Goal: Task Accomplishment & Management: Use online tool/utility

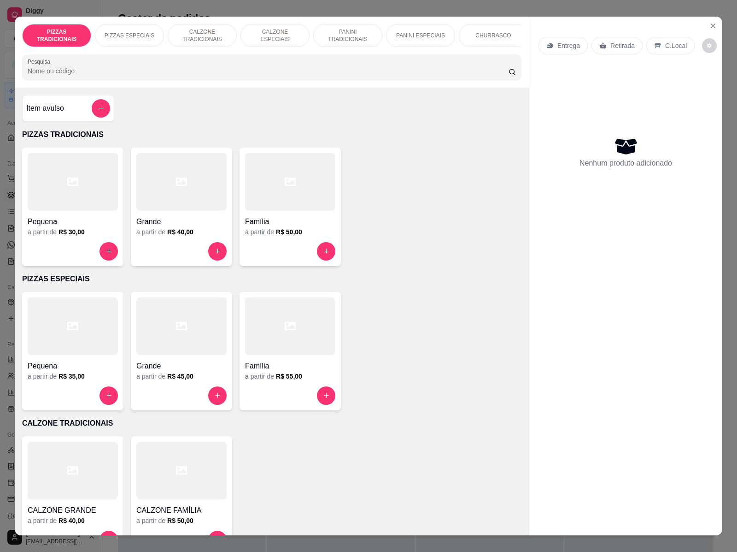
click at [710, 22] on icon "Close" at bounding box center [713, 25] width 7 height 7
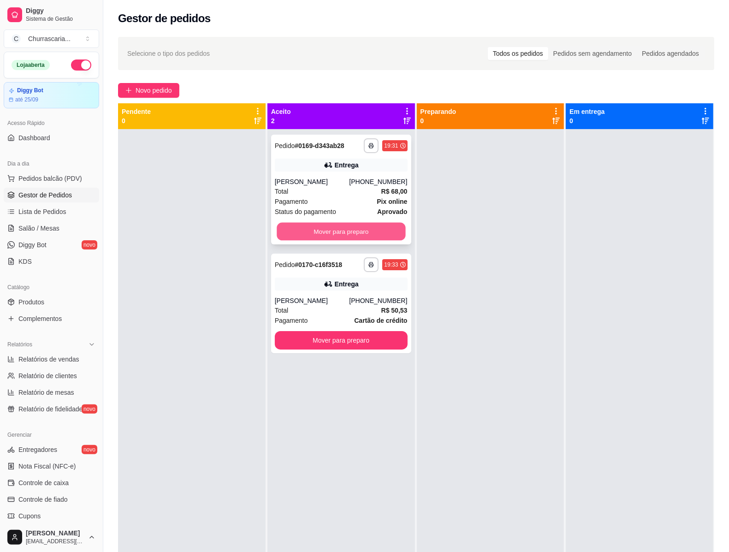
click at [320, 231] on button "Mover para preparo" at bounding box center [341, 232] width 129 height 18
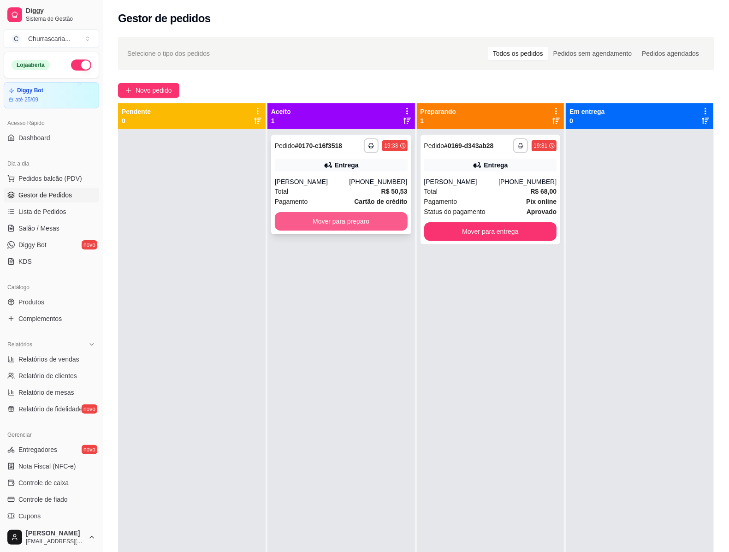
click at [327, 223] on button "Mover para preparo" at bounding box center [341, 221] width 133 height 18
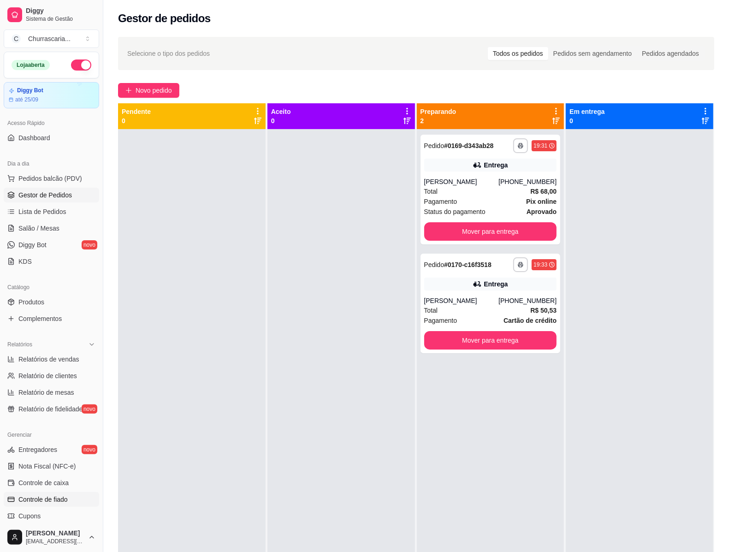
click at [43, 500] on span "Controle de fiado" at bounding box center [42, 498] width 49 height 9
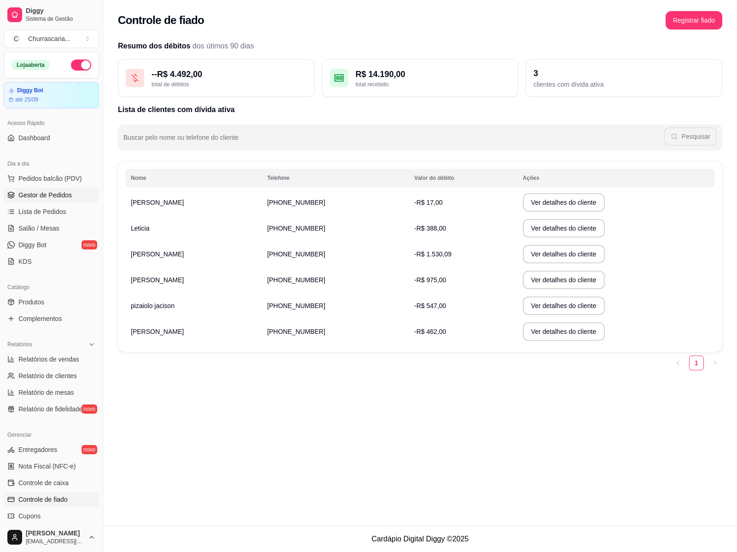
click at [43, 197] on span "Gestor de Pedidos" at bounding box center [44, 194] width 53 height 9
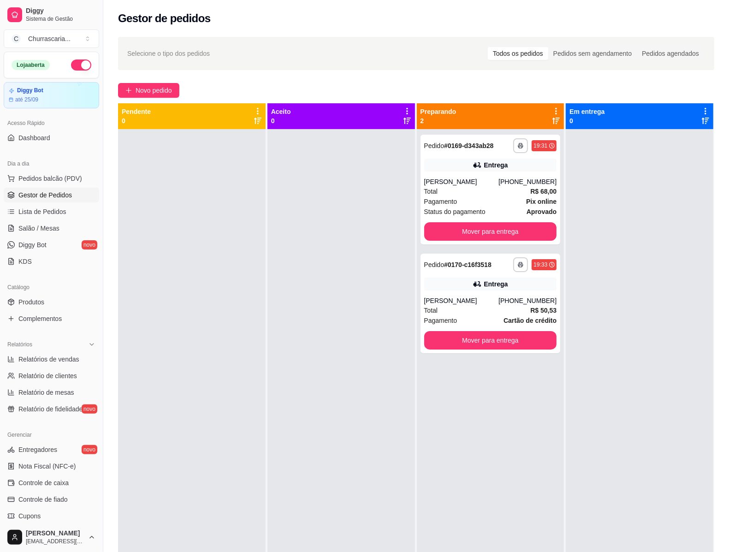
drag, startPoint x: 43, startPoint y: 197, endPoint x: 150, endPoint y: 202, distance: 107.5
click at [150, 202] on div at bounding box center [191, 405] width 147 height 552
